Goal: Task Accomplishment & Management: Complete application form

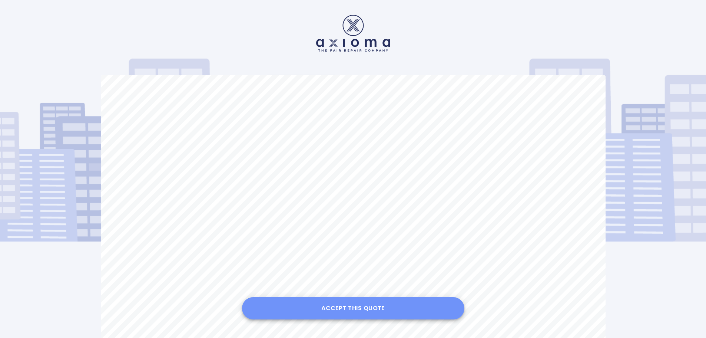
click at [384, 307] on button "Accept this Quote" at bounding box center [353, 308] width 222 height 22
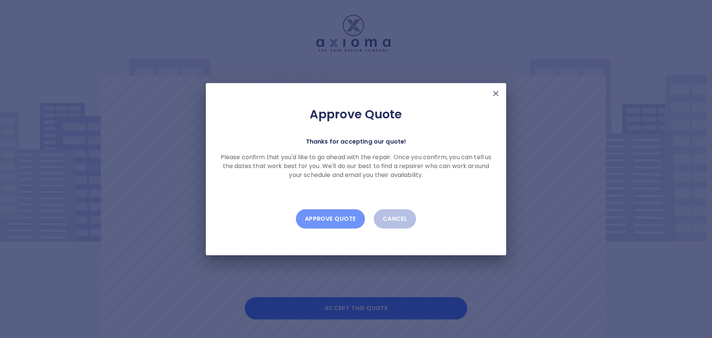
click at [338, 217] on button "Approve Quote" at bounding box center [330, 218] width 69 height 19
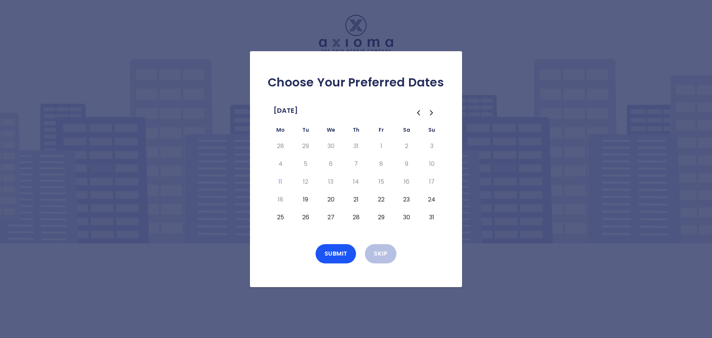
click at [307, 200] on button "19" at bounding box center [305, 200] width 13 height 12
click at [340, 200] on td "20" at bounding box center [330, 200] width 25 height 18
click at [328, 200] on button "20" at bounding box center [330, 200] width 13 height 12
click at [353, 200] on button "21" at bounding box center [355, 200] width 13 height 12
click at [333, 251] on button "Submit" at bounding box center [336, 253] width 41 height 19
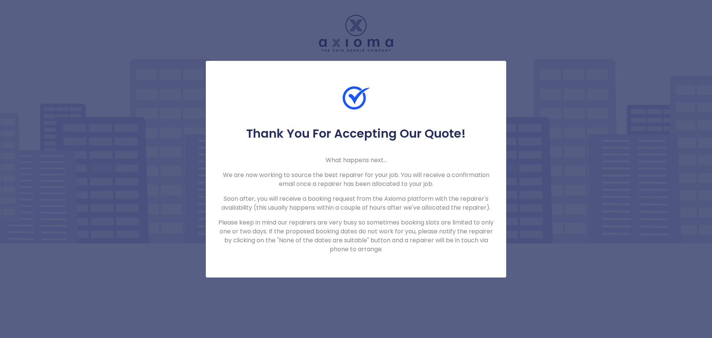
click at [476, 159] on p "What happens next..." at bounding box center [356, 160] width 277 height 9
